Goal: Transaction & Acquisition: Purchase product/service

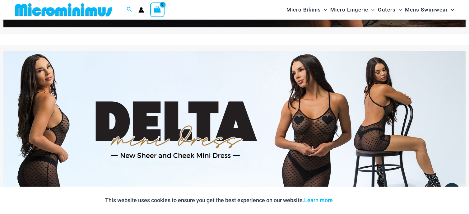
scroll to position [182, 0]
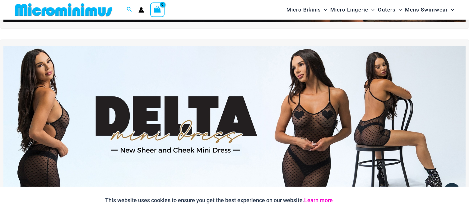
click at [314, 201] on link "Learn more" at bounding box center [318, 200] width 29 height 7
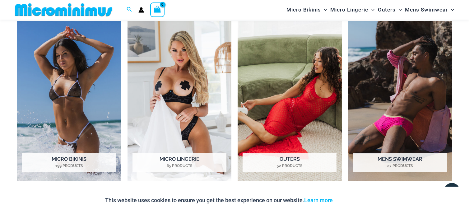
scroll to position [493, 0]
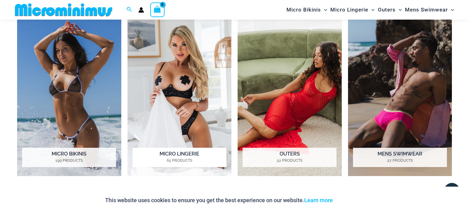
click at [183, 72] on img "Visit product category Micro Lingerie" at bounding box center [180, 96] width 104 height 161
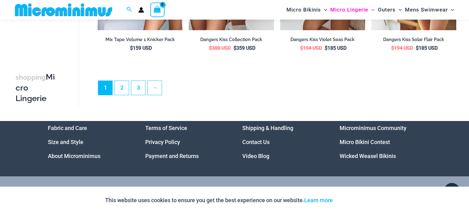
scroll to position [1521, 0]
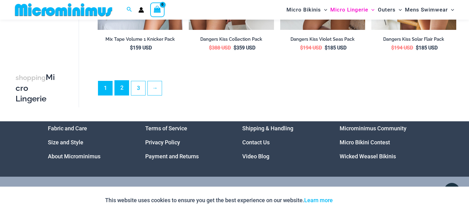
click at [125, 92] on link "2" at bounding box center [122, 88] width 14 height 15
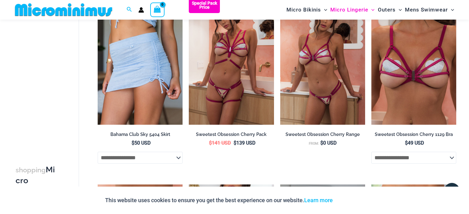
scroll to position [1023, 0]
